Goal: Task Accomplishment & Management: Use online tool/utility

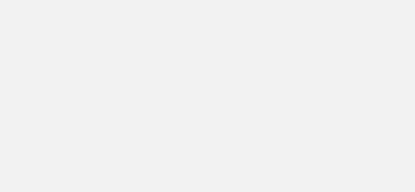
click at [134, 19] on body at bounding box center [207, 96] width 415 height 192
click at [157, 37] on body at bounding box center [207, 96] width 415 height 192
click at [39, 0] on body at bounding box center [207, 96] width 415 height 192
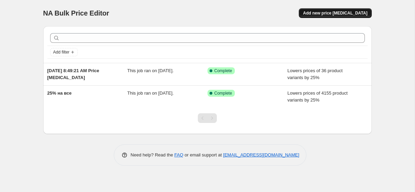
click at [344, 13] on span "Add new price [MEDICAL_DATA]" at bounding box center [335, 13] width 64 height 6
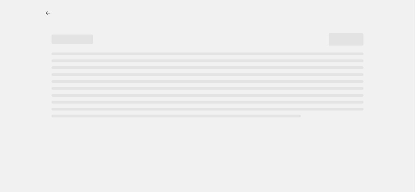
select select "percentage"
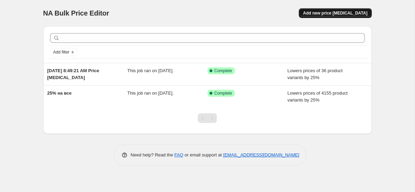
click at [315, 9] on button "Add new price [MEDICAL_DATA]" at bounding box center [335, 13] width 73 height 10
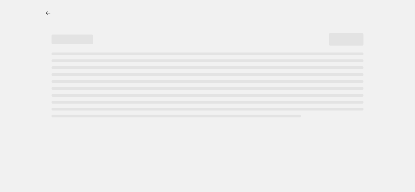
select select "percentage"
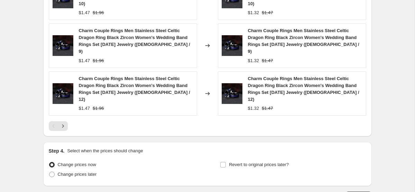
scroll to position [526, 0]
